Goal: Task Accomplishment & Management: Use online tool/utility

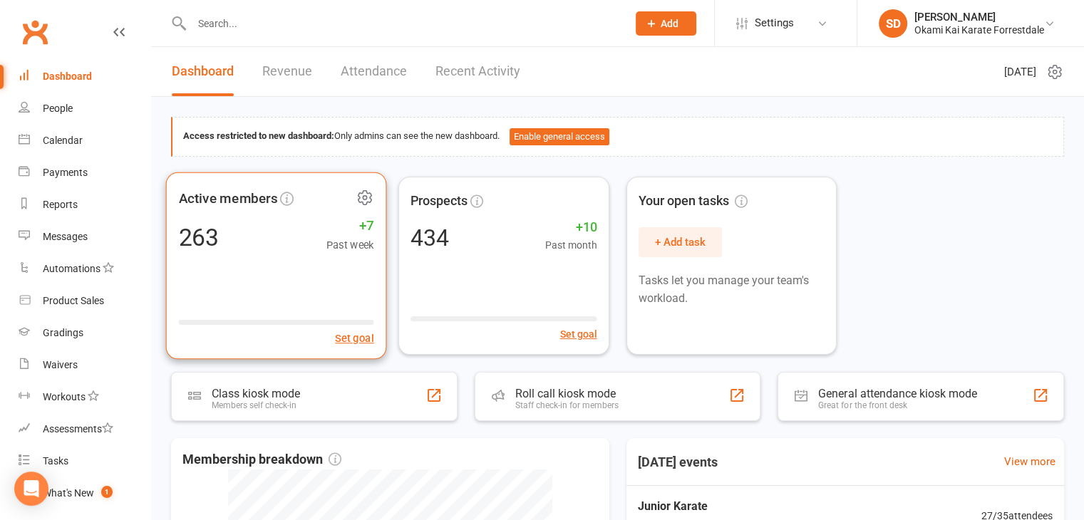
click at [365, 196] on icon at bounding box center [365, 197] width 18 height 18
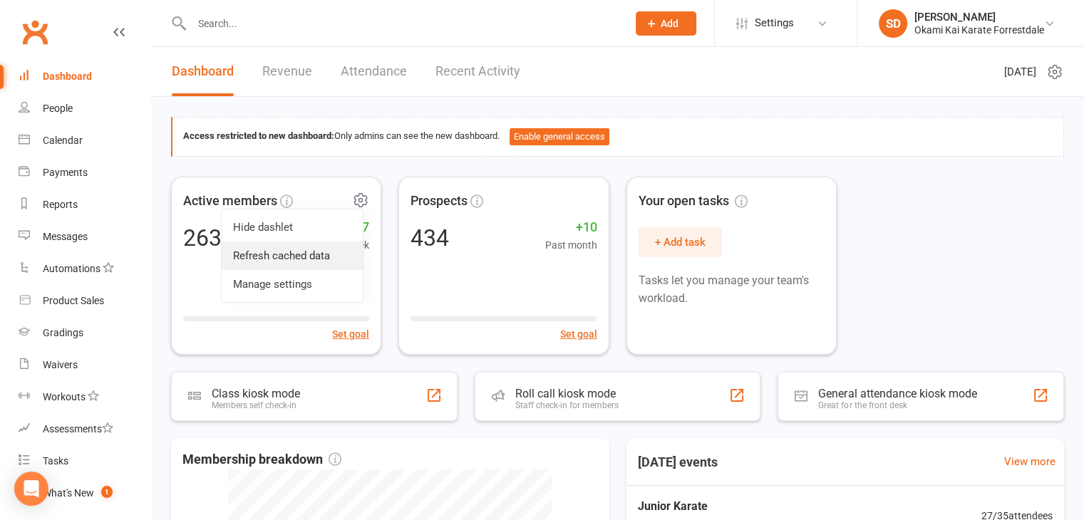
click at [316, 254] on link "Refresh cached data" at bounding box center [292, 256] width 141 height 29
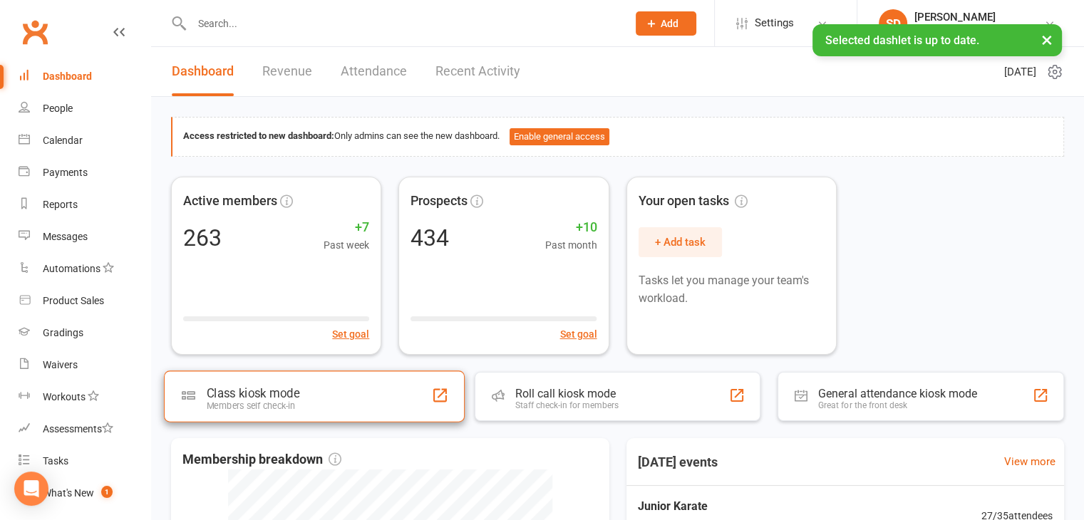
click at [347, 399] on div "Class kiosk mode Members self check-in" at bounding box center [314, 396] width 301 height 51
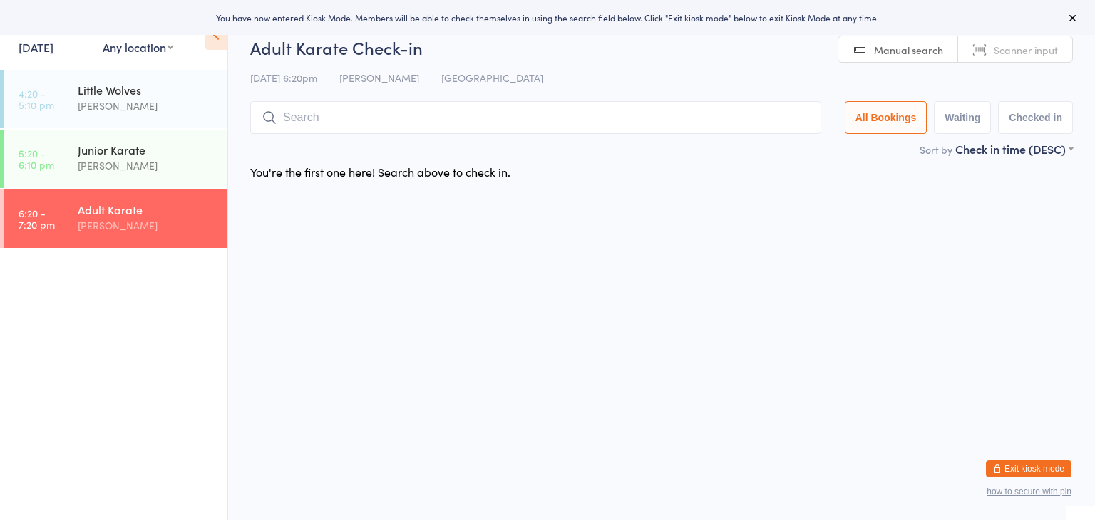
click at [428, 121] on input "search" at bounding box center [535, 117] width 571 height 33
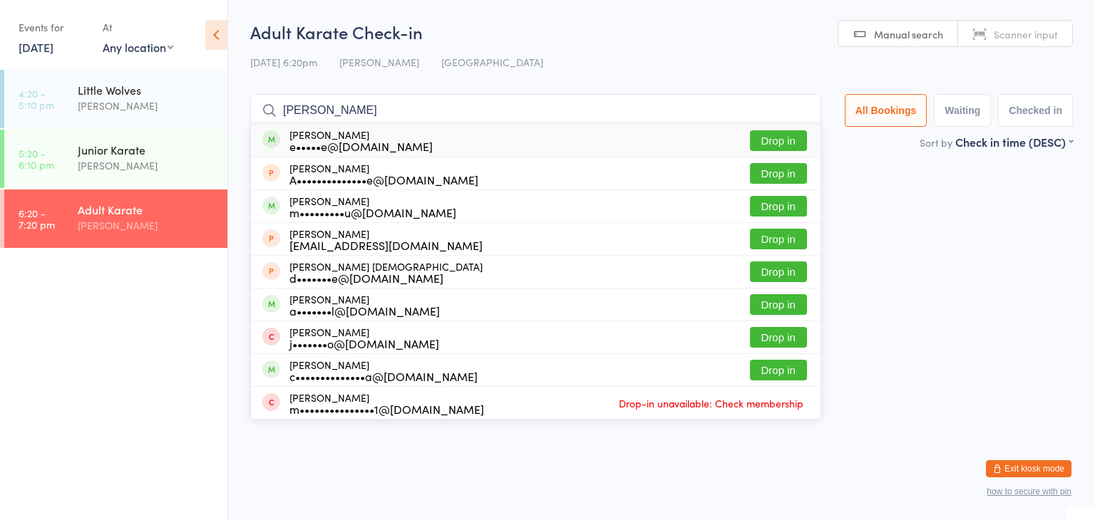
type input "[PERSON_NAME]"
click at [776, 140] on button "Drop in" at bounding box center [778, 140] width 57 height 21
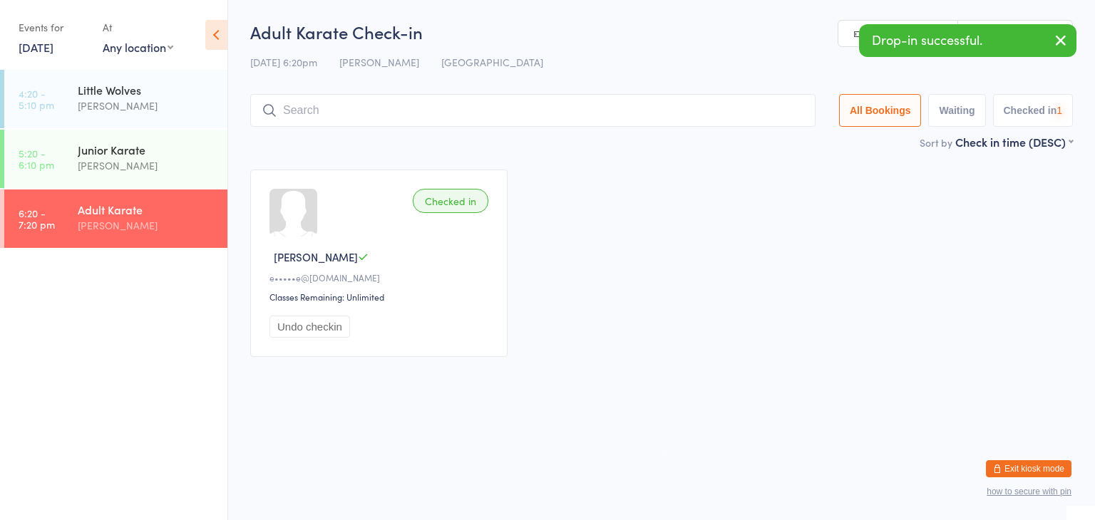
click at [736, 114] on input "search" at bounding box center [532, 110] width 565 height 33
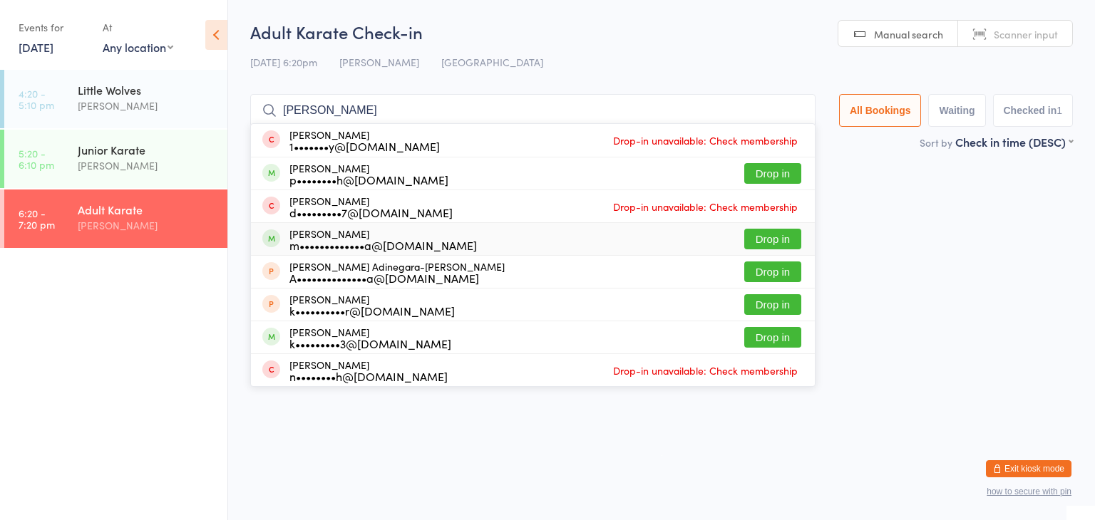
type input "[PERSON_NAME]"
click at [760, 243] on button "Drop in" at bounding box center [772, 239] width 57 height 21
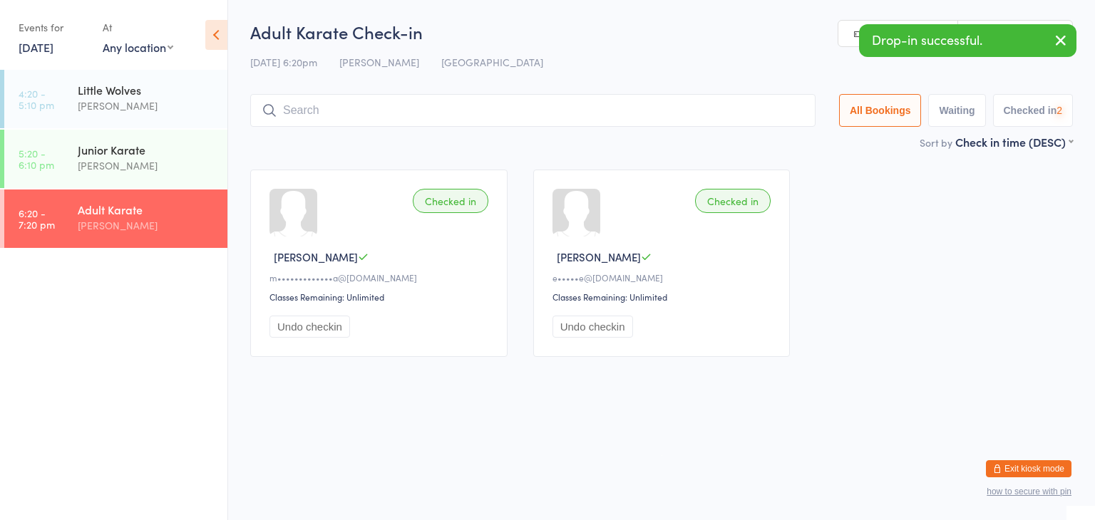
click at [699, 115] on input "search" at bounding box center [532, 110] width 565 height 33
type input "n"
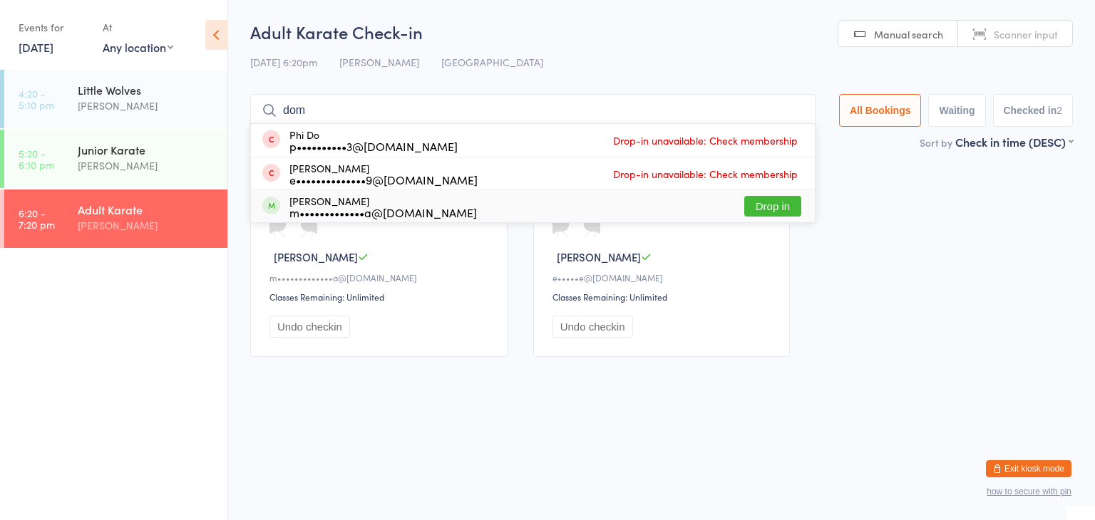
type input "dom"
click at [777, 209] on button "Drop in" at bounding box center [772, 206] width 57 height 21
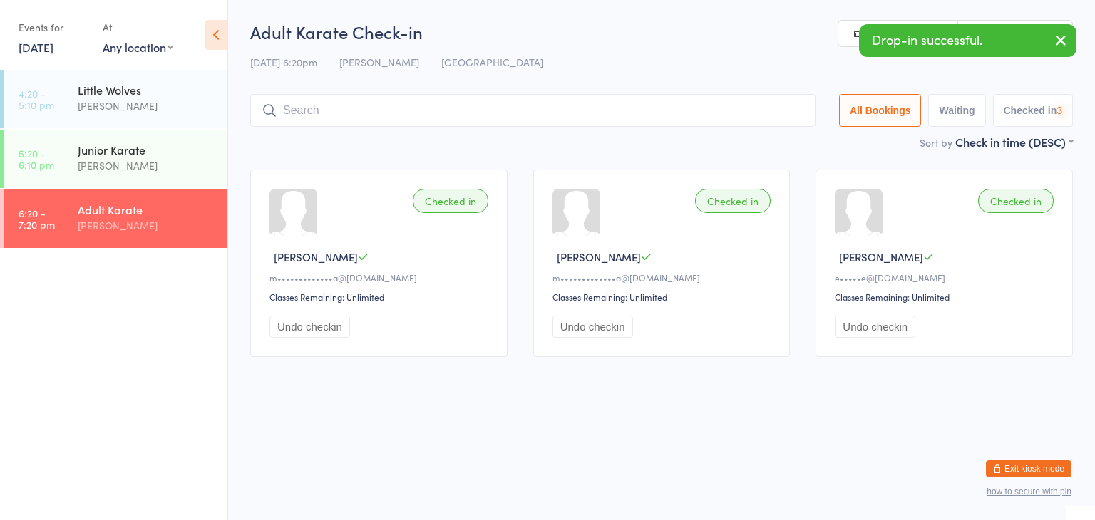
click at [755, 112] on input "search" at bounding box center [532, 110] width 565 height 33
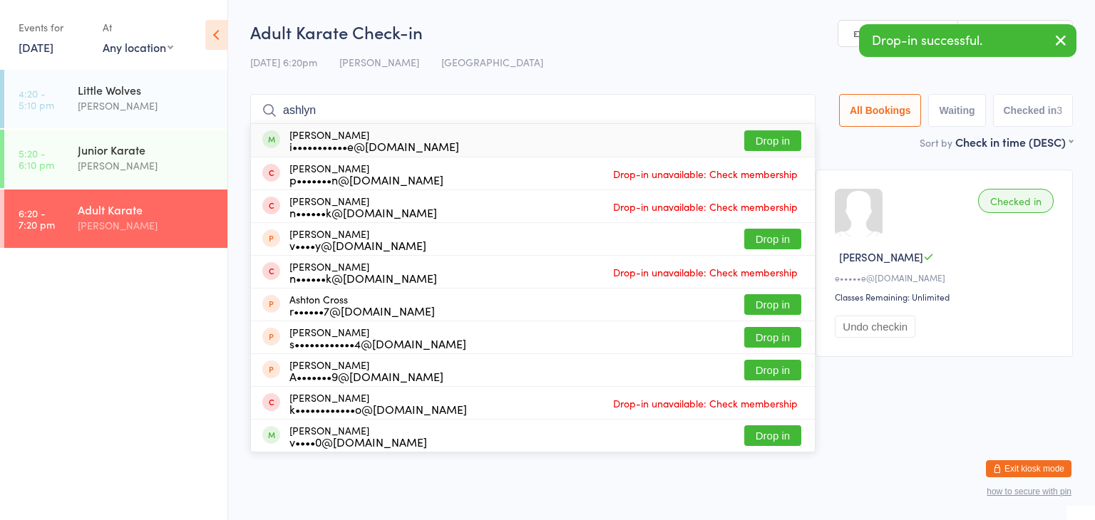
type input "ashlyn"
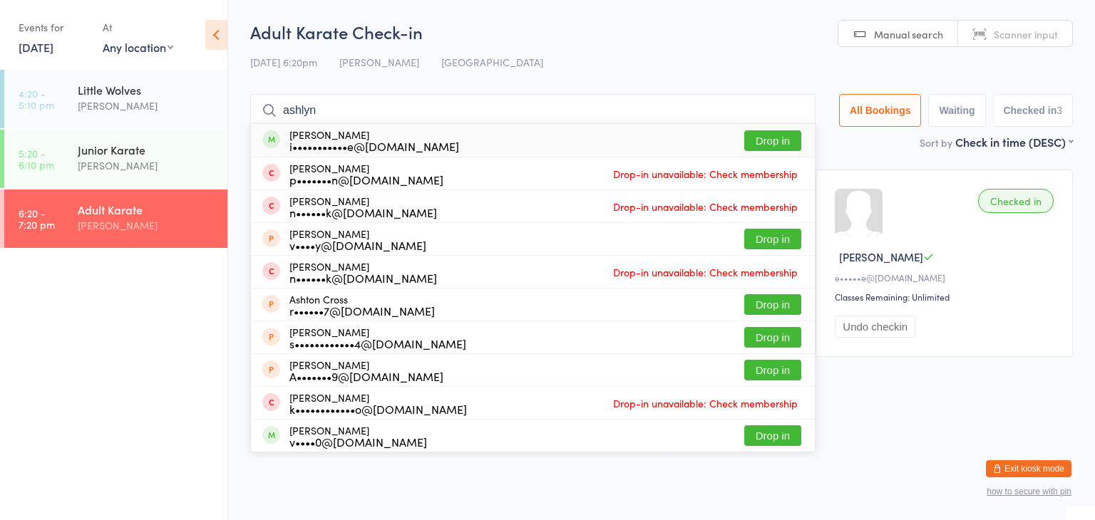
click at [769, 138] on button "Drop in" at bounding box center [772, 140] width 57 height 21
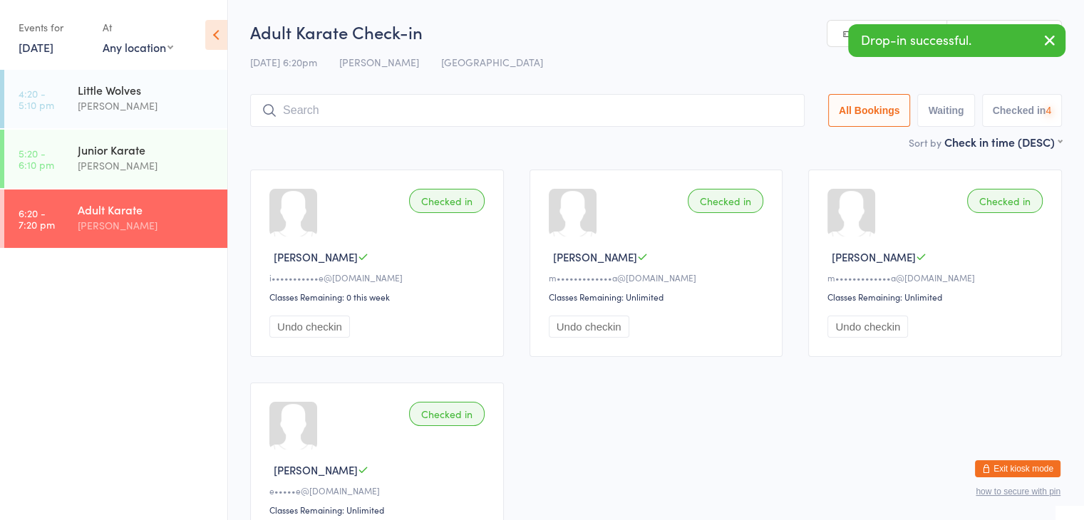
click at [759, 113] on input "search" at bounding box center [527, 110] width 555 height 33
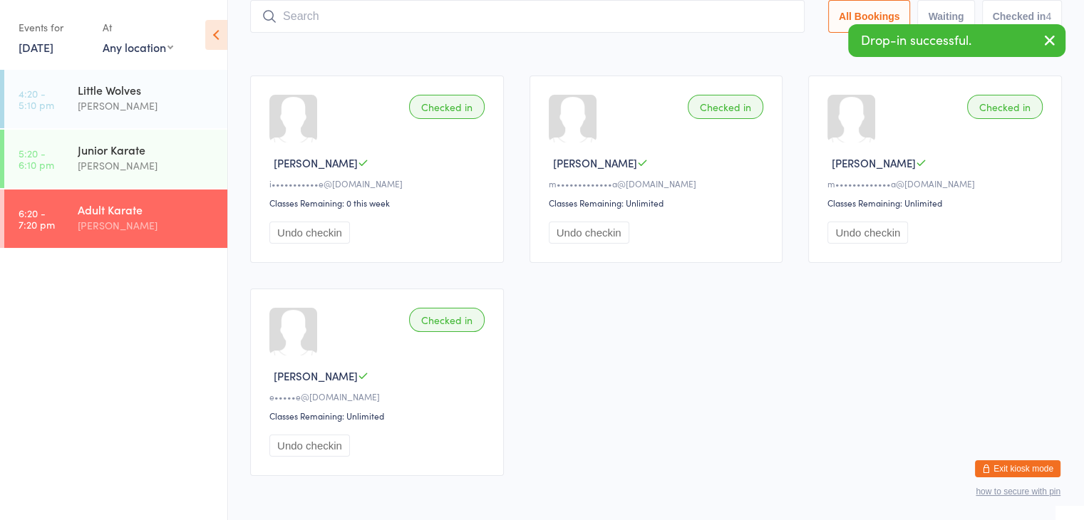
scroll to position [94, 0]
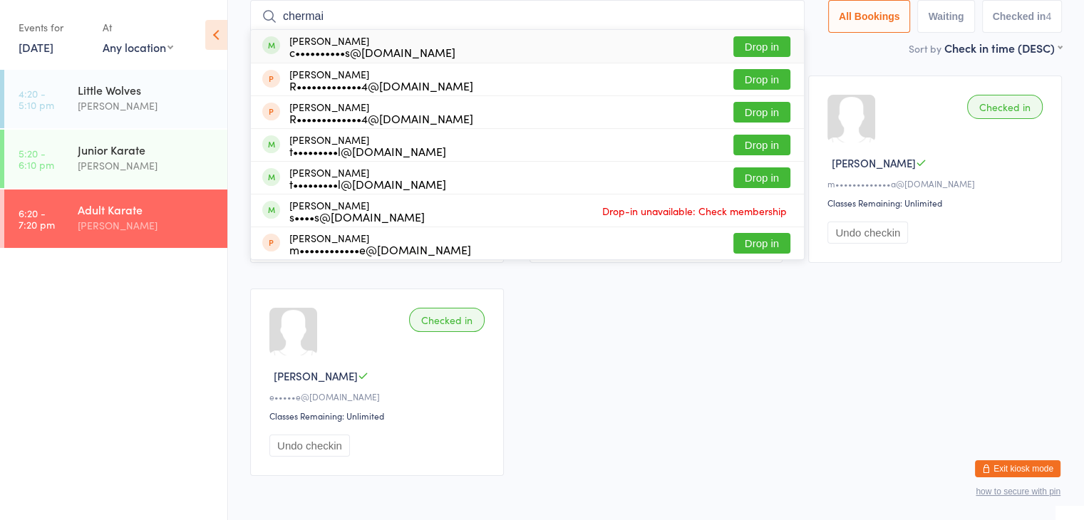
type input "chermai"
click at [754, 41] on button "Drop in" at bounding box center [762, 46] width 57 height 21
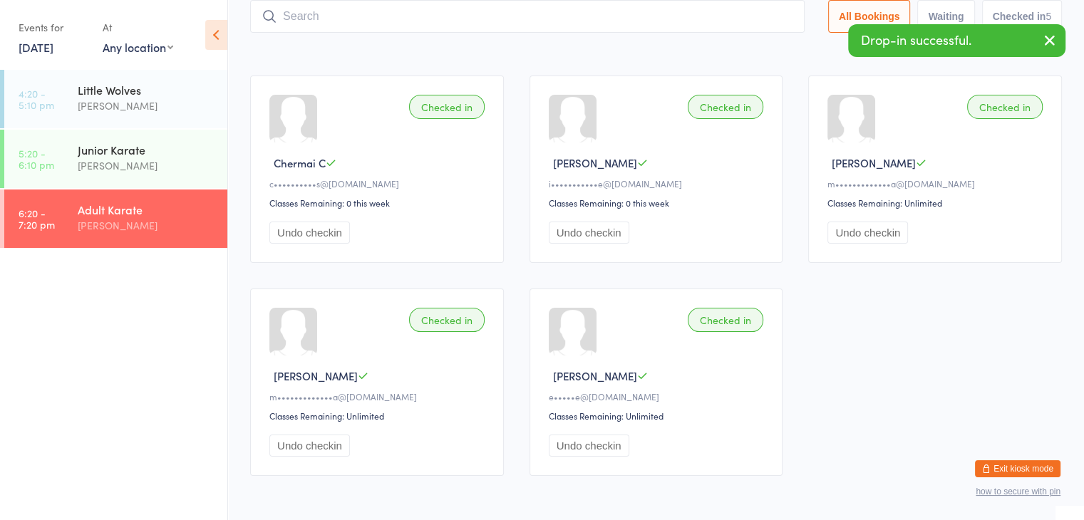
click at [736, 16] on input "search" at bounding box center [527, 16] width 555 height 33
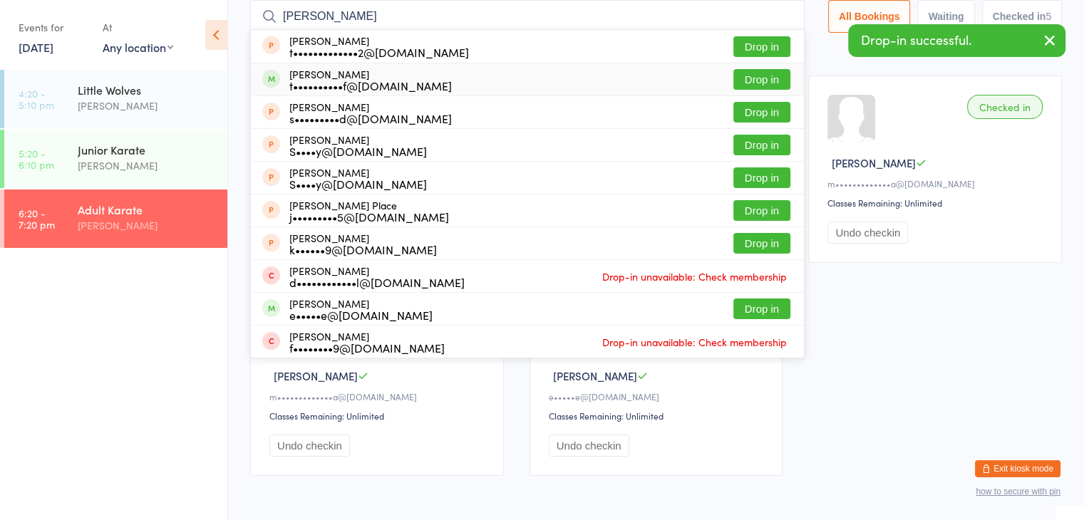
type input "emilia"
click at [767, 81] on button "Drop in" at bounding box center [762, 79] width 57 height 21
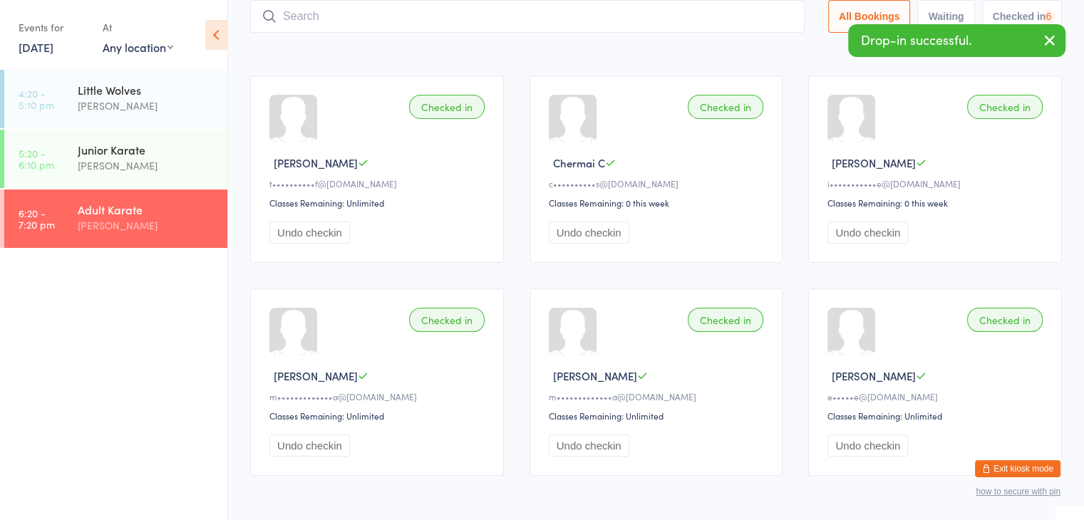
click at [771, 14] on input "search" at bounding box center [527, 16] width 555 height 33
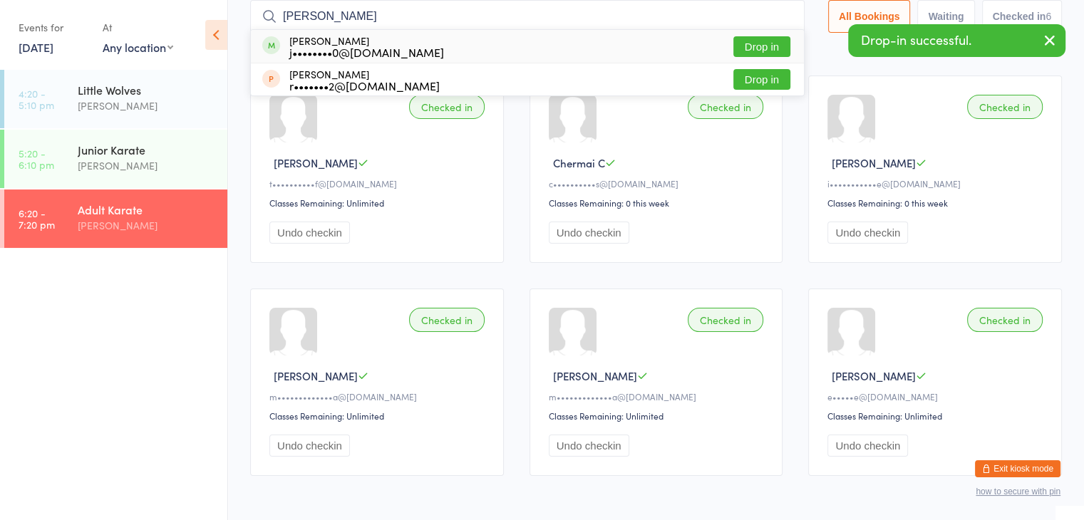
type input "rhea"
click at [774, 44] on button "Drop in" at bounding box center [762, 46] width 57 height 21
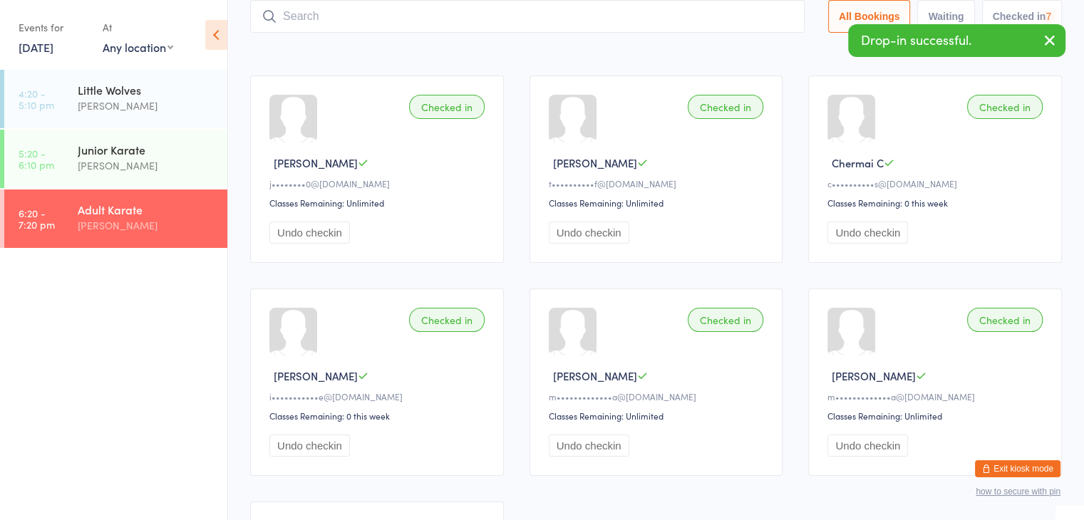
click at [759, 18] on input "search" at bounding box center [527, 16] width 555 height 33
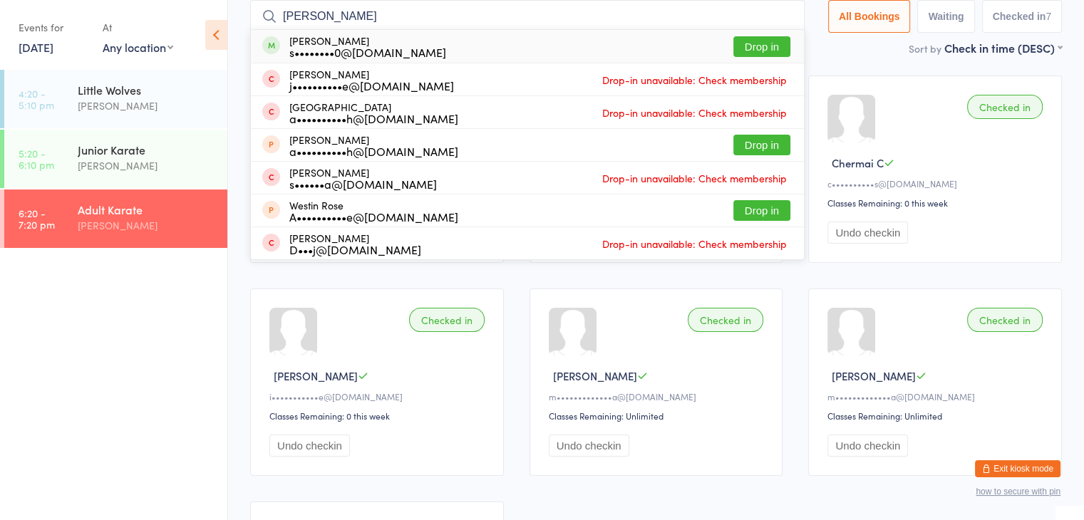
type input "justin"
click at [769, 41] on button "Drop in" at bounding box center [762, 46] width 57 height 21
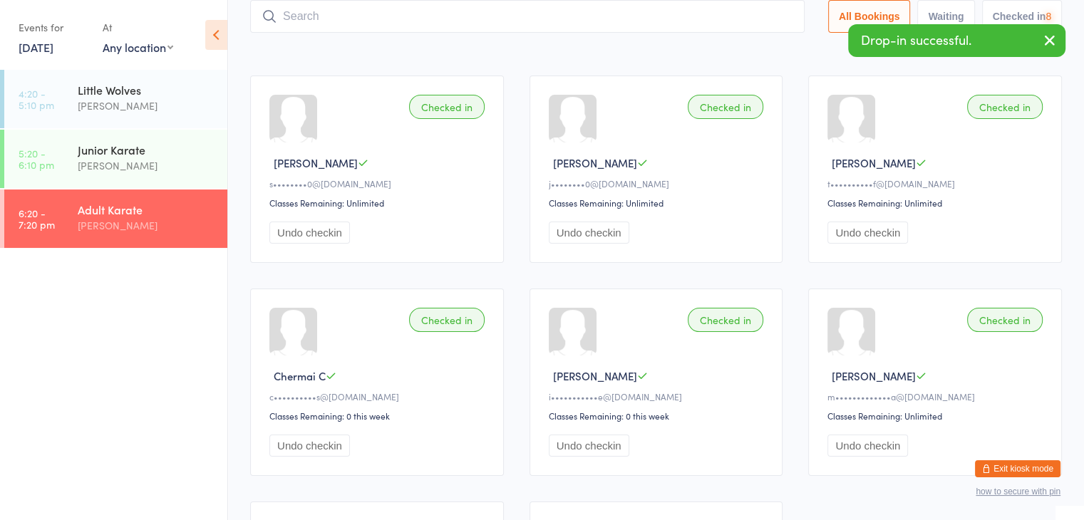
click at [760, 15] on input "search" at bounding box center [527, 16] width 555 height 33
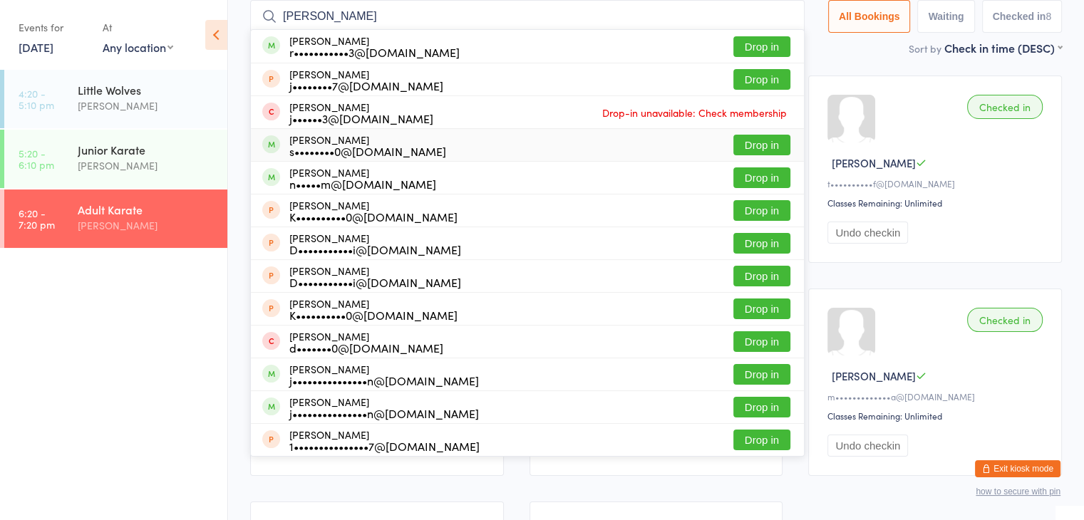
type input "joshua"
click at [759, 148] on button "Drop in" at bounding box center [762, 145] width 57 height 21
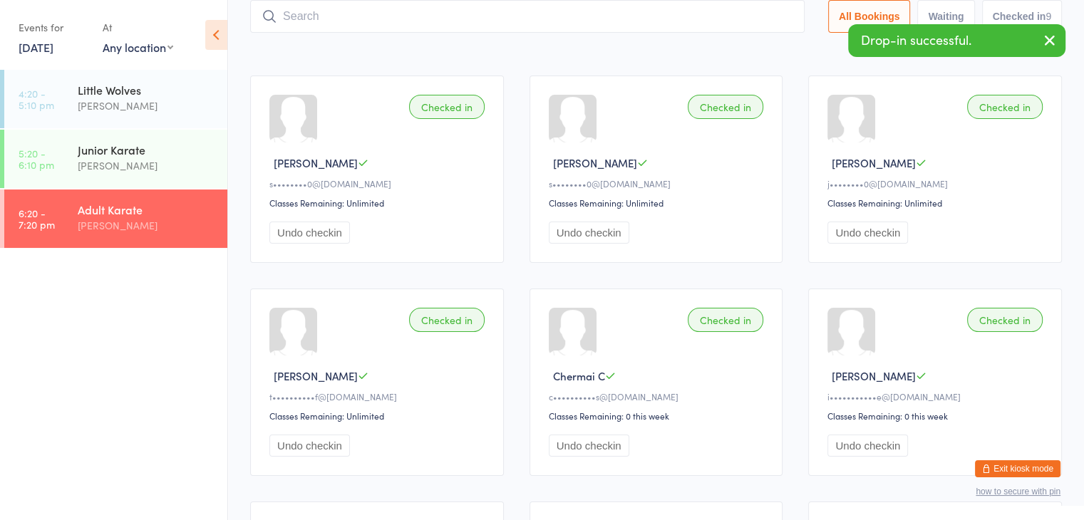
click at [759, 16] on input "search" at bounding box center [527, 16] width 555 height 33
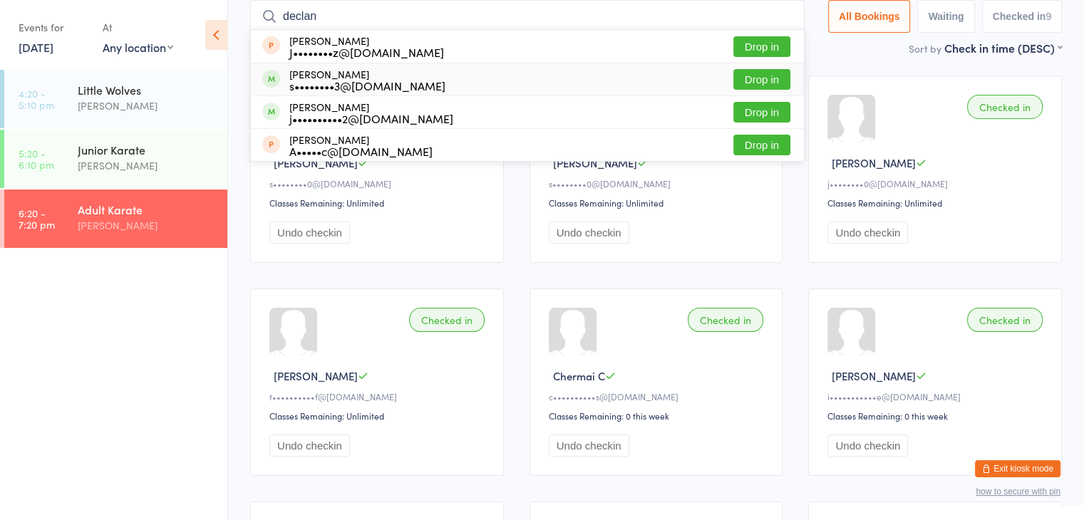
type input "declan"
click at [767, 74] on button "Drop in" at bounding box center [762, 79] width 57 height 21
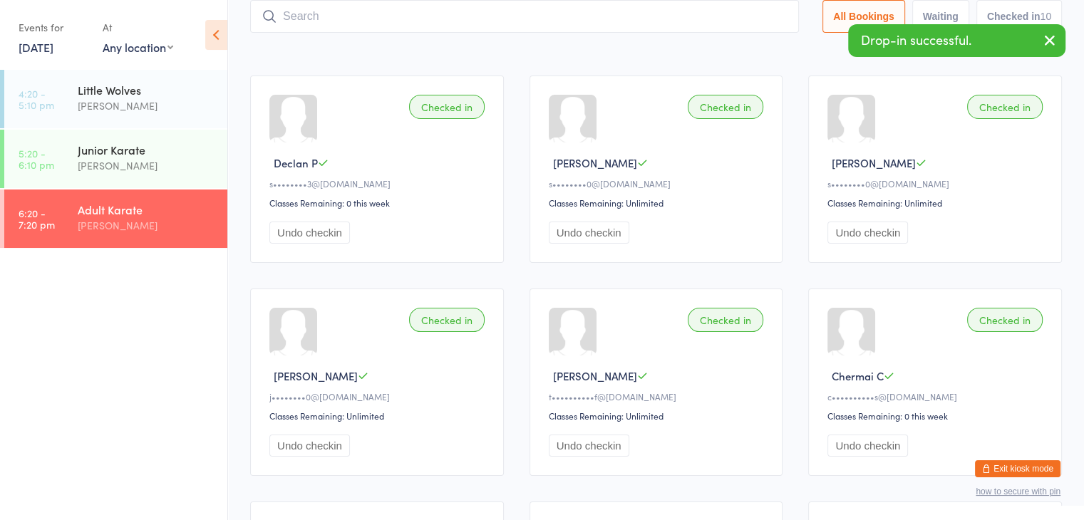
click at [722, 16] on input "search" at bounding box center [524, 16] width 549 height 33
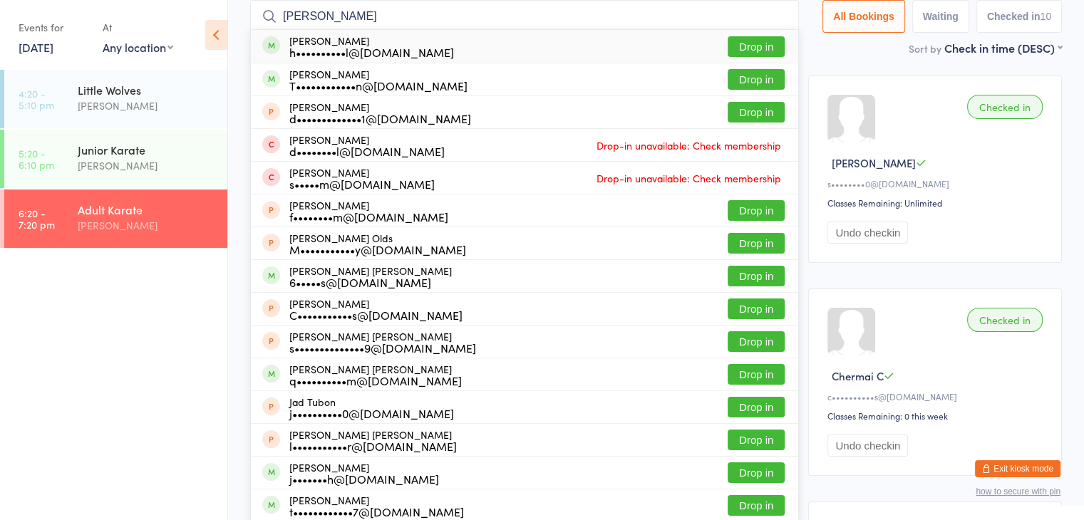
type input "jack temp"
click at [756, 43] on button "Drop in" at bounding box center [756, 46] width 57 height 21
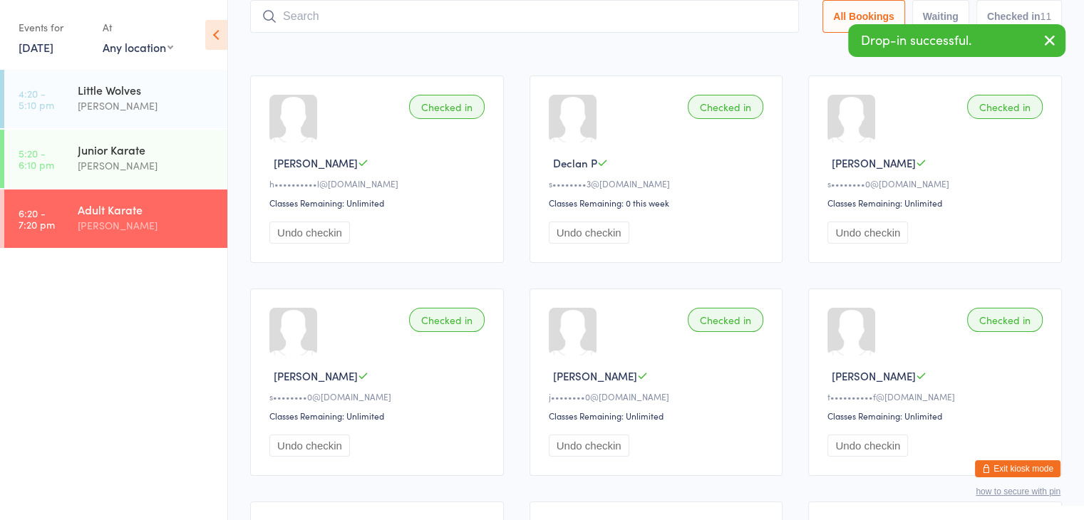
click at [745, 20] on input "search" at bounding box center [524, 16] width 549 height 33
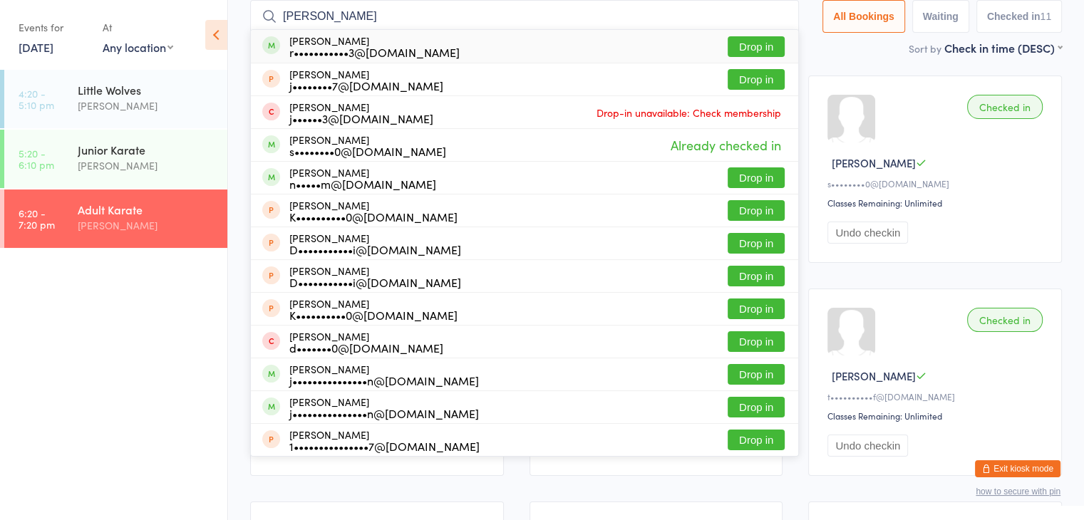
click at [620, 9] on input "joshua" at bounding box center [524, 16] width 549 height 33
type input "j"
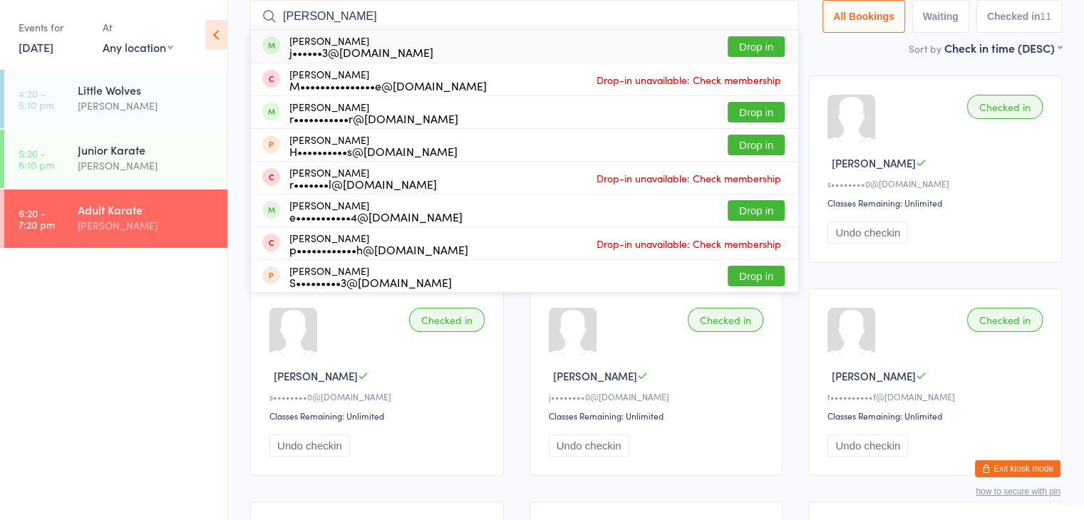
type input "eli h"
click at [736, 44] on button "Drop in" at bounding box center [756, 46] width 57 height 21
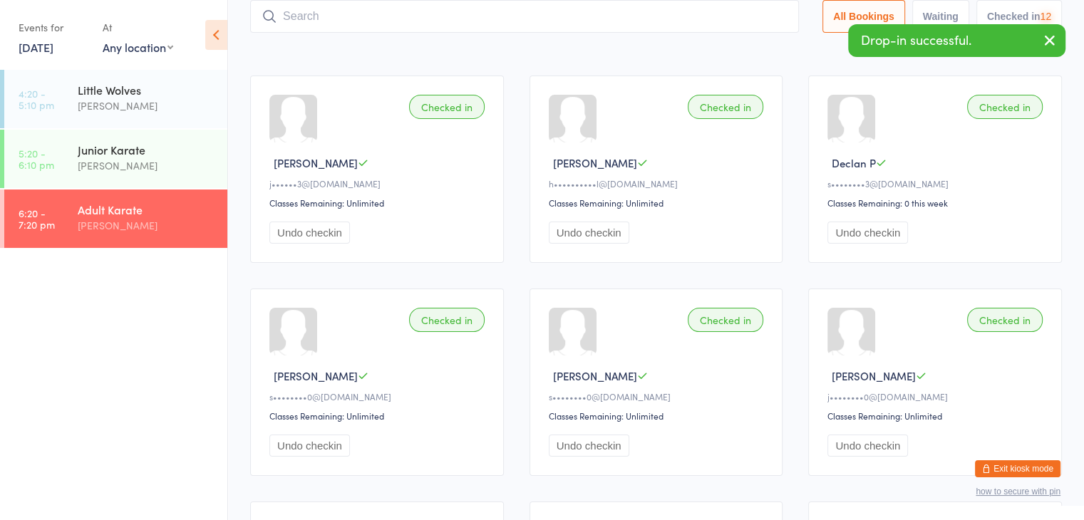
click at [723, 14] on input "search" at bounding box center [524, 16] width 549 height 33
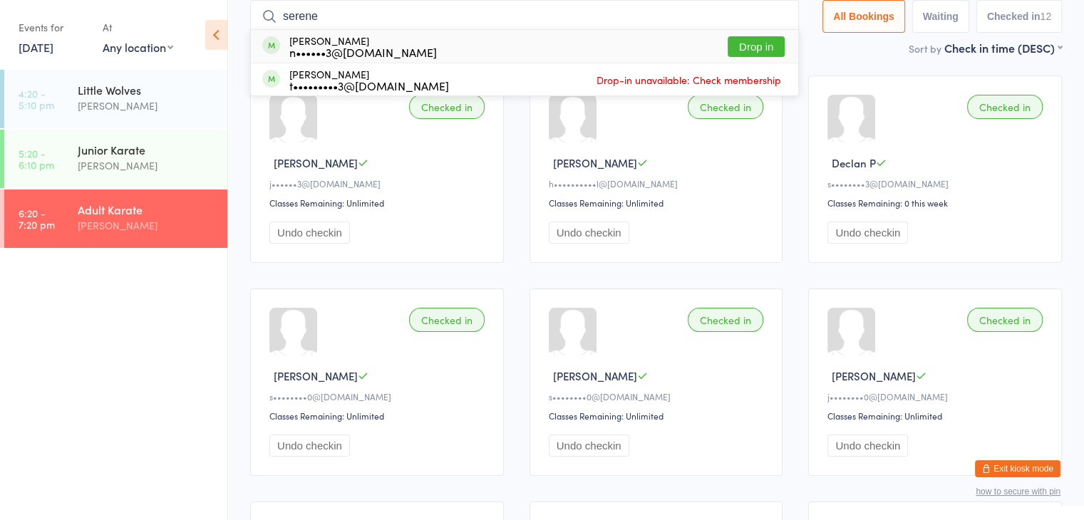
type input "serene"
click at [761, 41] on button "Drop in" at bounding box center [756, 46] width 57 height 21
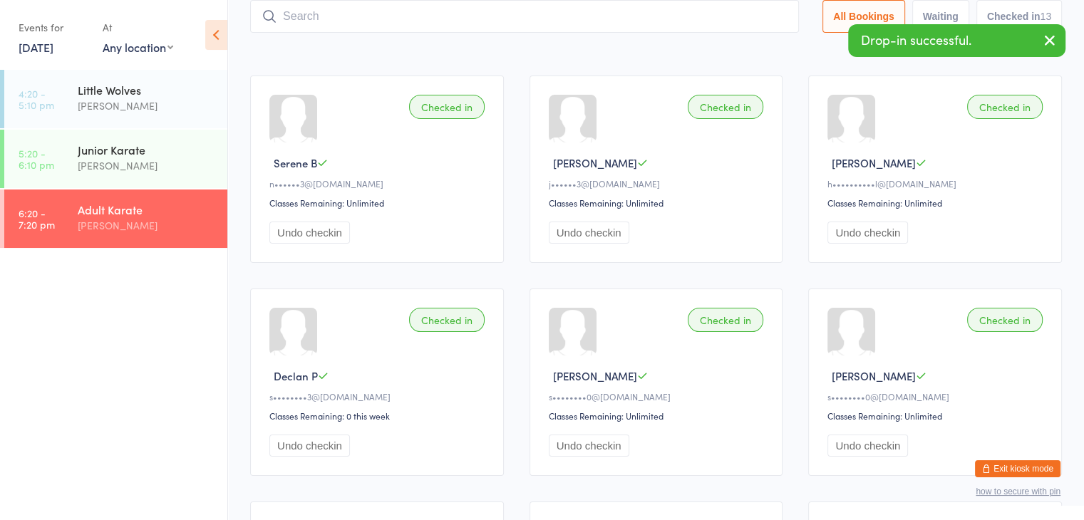
click at [767, 15] on input "search" at bounding box center [524, 16] width 549 height 33
